Goal: Find contact information: Find contact information

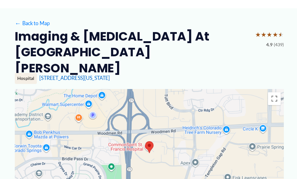
scroll to position [53, 0]
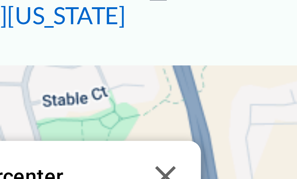
click at [111, 99] on button "Close" at bounding box center [118, 106] width 15 height 15
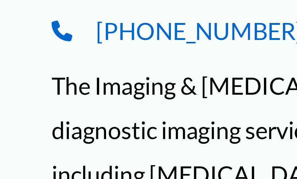
scroll to position [143, 0]
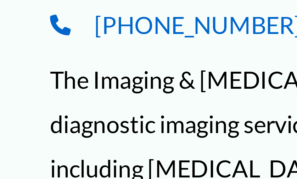
click at [37, 150] on div "The Imaging & [MEDICAL_DATA] department at [GEOGRAPHIC_DATA][PERSON_NAME] offer…" at bounding box center [148, 164] width 264 height 28
click at [38, 150] on div "The Imaging & [MEDICAL_DATA] department at [GEOGRAPHIC_DATA][PERSON_NAME] offer…" at bounding box center [148, 164] width 264 height 28
click at [37, 150] on div "The Imaging & [MEDICAL_DATA] department at [GEOGRAPHIC_DATA][PERSON_NAME] offer…" at bounding box center [148, 164] width 264 height 28
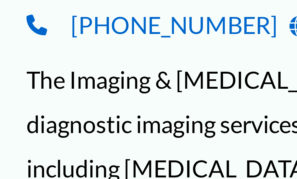
click at [32, 150] on div "The Imaging & [MEDICAL_DATA] department at [GEOGRAPHIC_DATA][PERSON_NAME] offer…" at bounding box center [148, 164] width 264 height 28
click at [33, 150] on div "The Imaging & [MEDICAL_DATA] department at [GEOGRAPHIC_DATA][PERSON_NAME] offer…" at bounding box center [148, 164] width 264 height 28
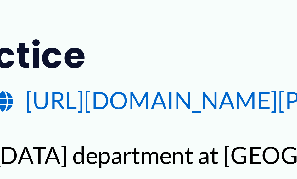
click at [72, 139] on link "[URL][DOMAIN_NAME][PERSON_NAME]" at bounding box center [122, 143] width 100 height 9
